Goal: Task Accomplishment & Management: Manage account settings

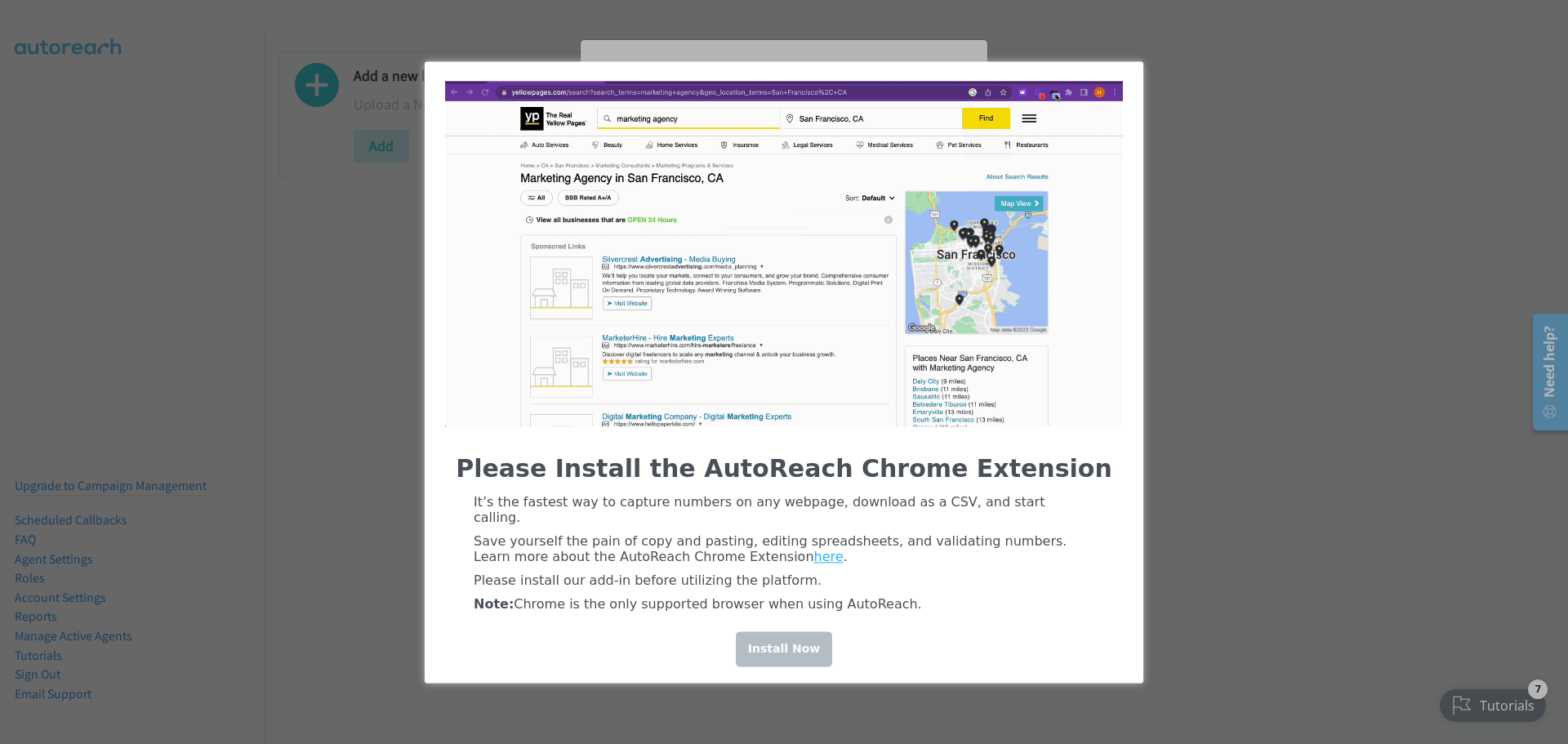
click at [777, 648] on div "Install Now" at bounding box center [784, 648] width 96 height 35
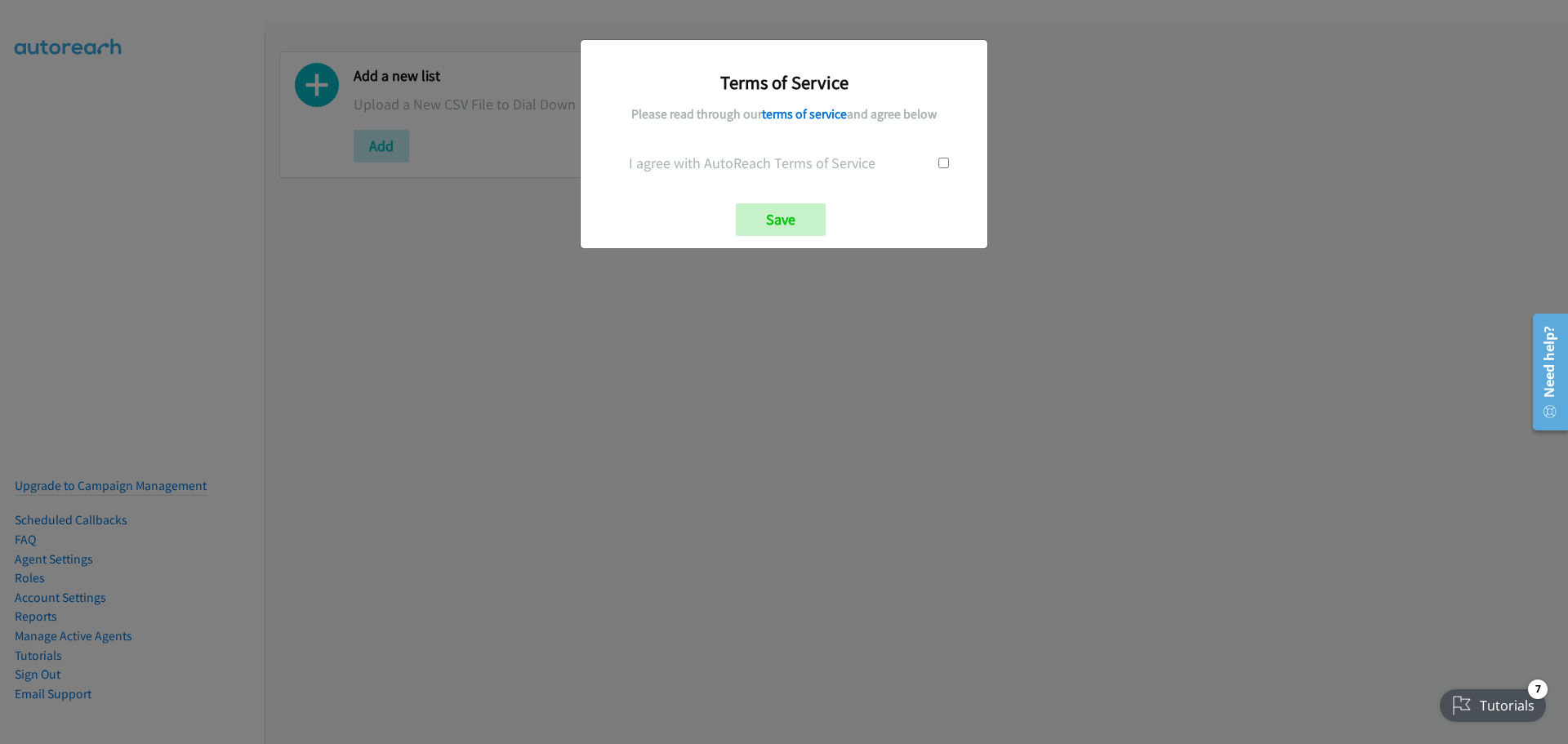
click at [777, 162] on input "checkbox" at bounding box center [944, 163] width 10 height 10
checkbox input "true"
click at [777, 218] on input "Save" at bounding box center [780, 219] width 90 height 32
